Goal: Information Seeking & Learning: Learn about a topic

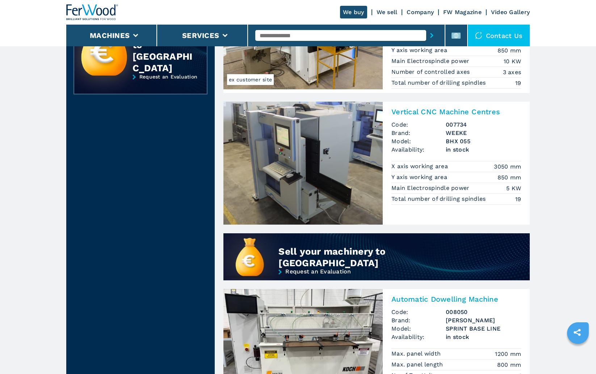
scroll to position [398, 0]
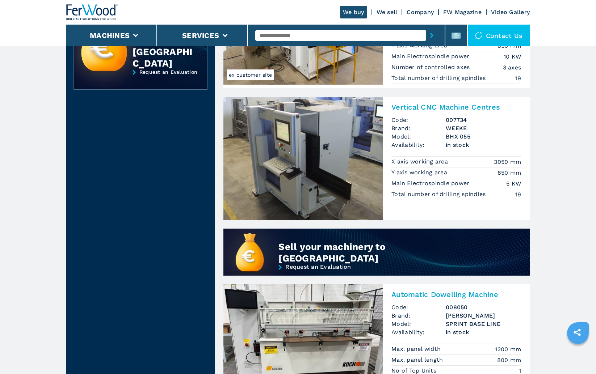
click at [286, 163] on img at bounding box center [302, 158] width 159 height 123
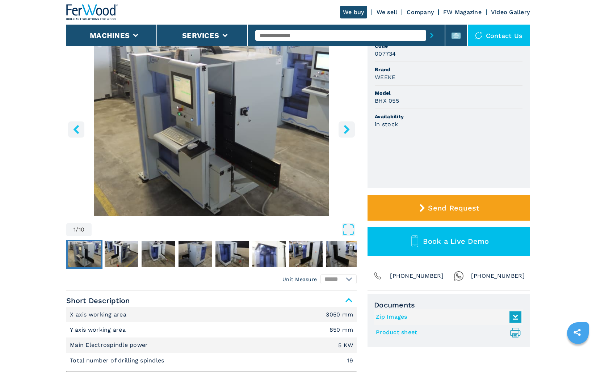
scroll to position [72, 0]
click at [189, 254] on img "Go to Slide 4" at bounding box center [194, 254] width 33 height 26
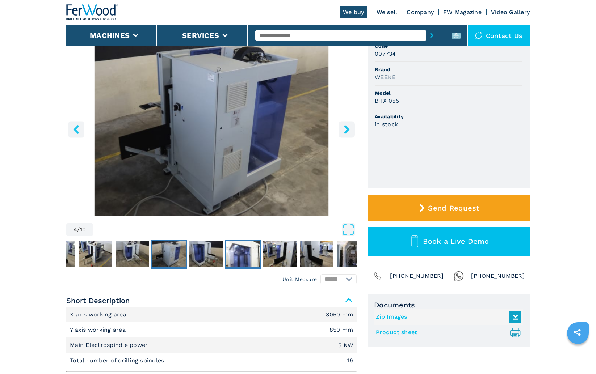
click at [233, 253] on img "Go to Slide 6" at bounding box center [242, 254] width 33 height 26
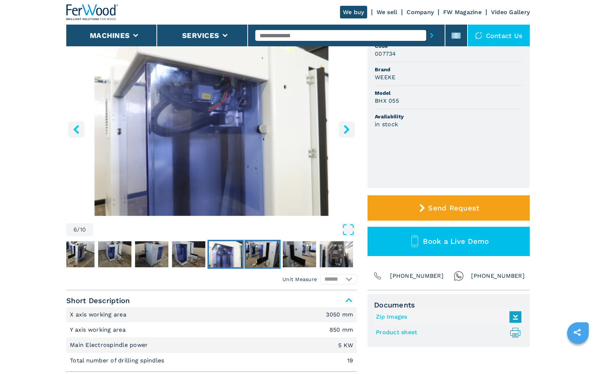
click at [272, 254] on img "Go to Slide 7" at bounding box center [262, 254] width 33 height 26
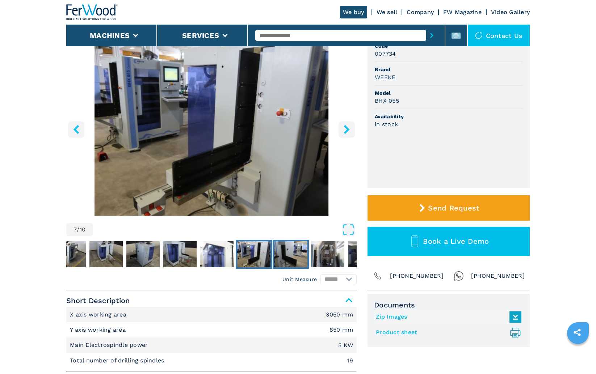
click at [284, 255] on img "Go to Slide 8" at bounding box center [290, 254] width 33 height 26
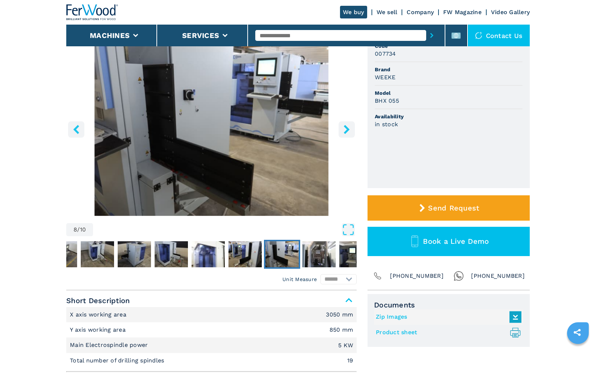
click at [296, 255] on img "Go to Slide 8" at bounding box center [281, 254] width 33 height 26
click at [318, 256] on img "Go to Slide 9" at bounding box center [318, 254] width 33 height 26
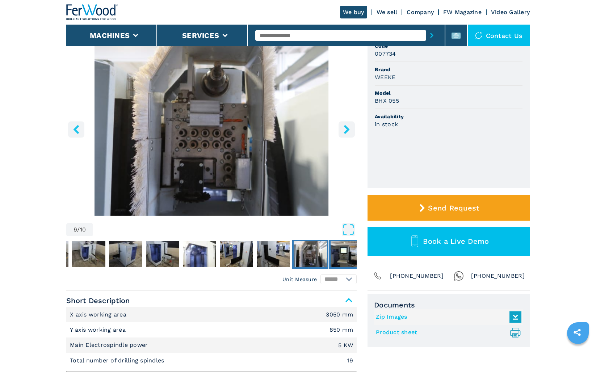
click at [329, 255] on button "Go to Slide 10" at bounding box center [347, 254] width 36 height 29
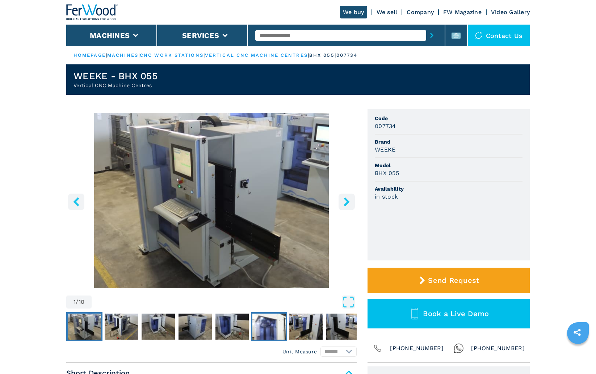
click at [269, 323] on img "Go to Slide 6" at bounding box center [268, 327] width 33 height 26
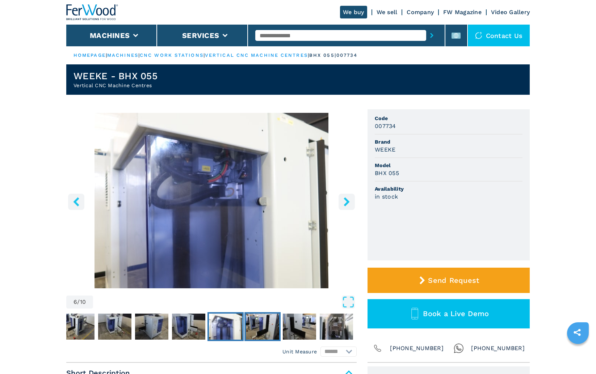
click at [267, 325] on img "Go to Slide 7" at bounding box center [262, 327] width 33 height 26
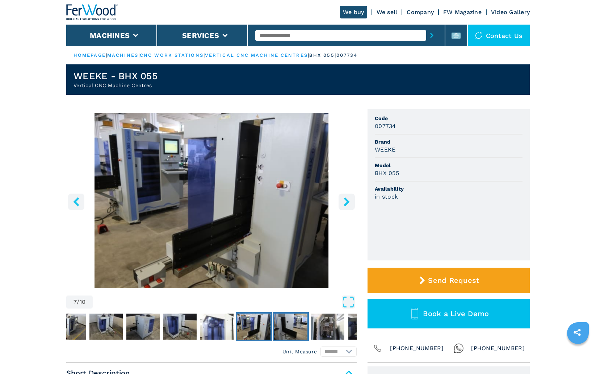
click at [286, 325] on img "Go to Slide 8" at bounding box center [290, 327] width 33 height 26
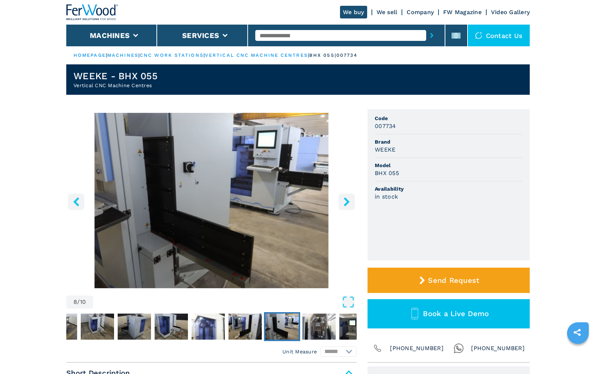
click at [297, 325] on img "Go to Slide 8" at bounding box center [281, 327] width 33 height 26
click at [316, 328] on img "Go to Slide 9" at bounding box center [318, 327] width 33 height 26
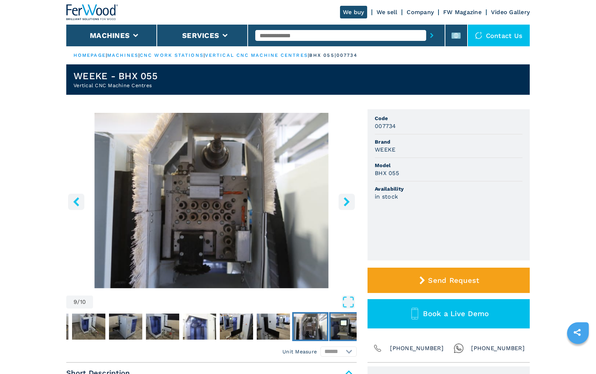
click at [332, 329] on img "Go to Slide 10" at bounding box center [346, 327] width 33 height 26
